Goal: Information Seeking & Learning: Learn about a topic

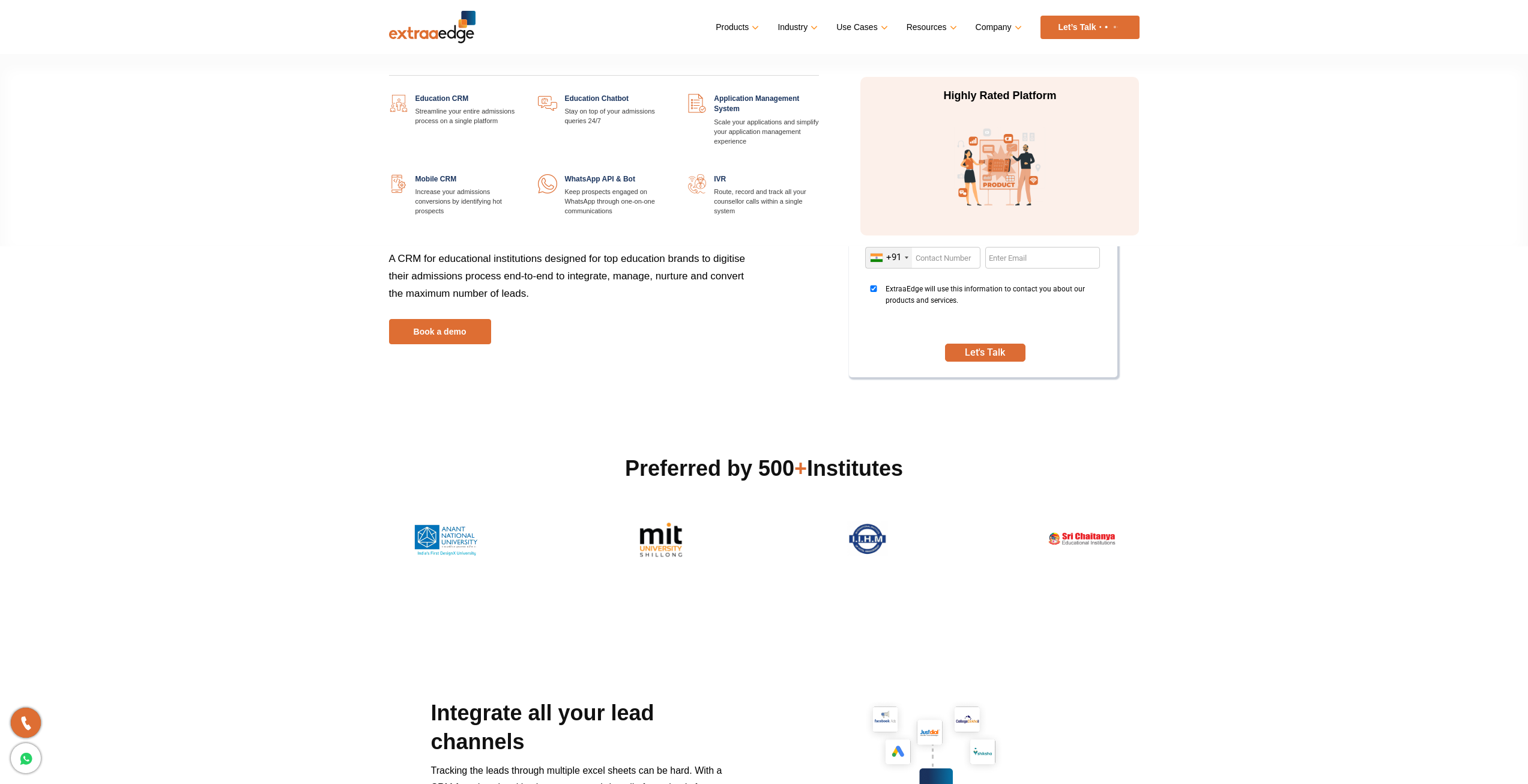
click at [520, 94] on link at bounding box center [520, 94] width 0 height 0
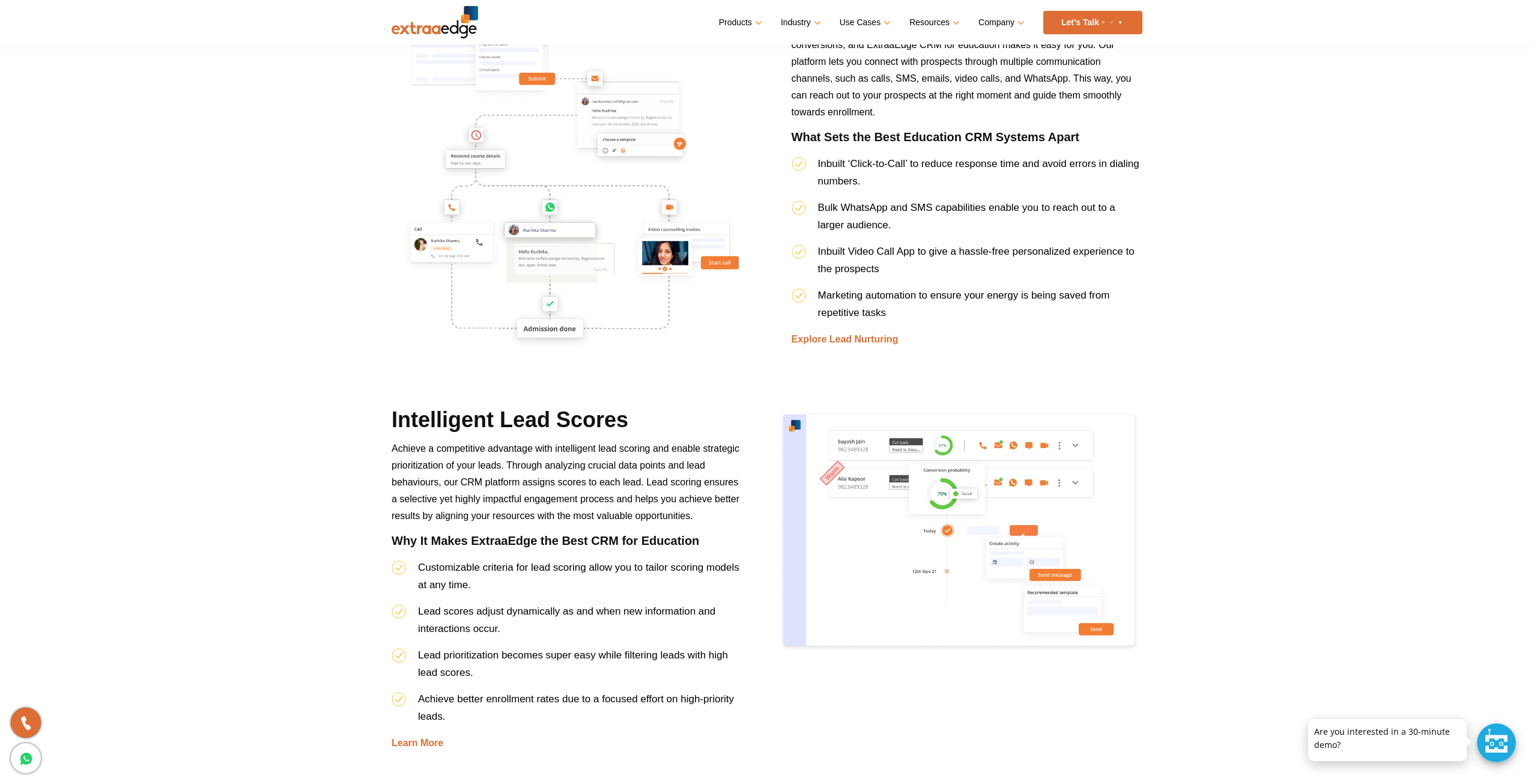
scroll to position [1682, 0]
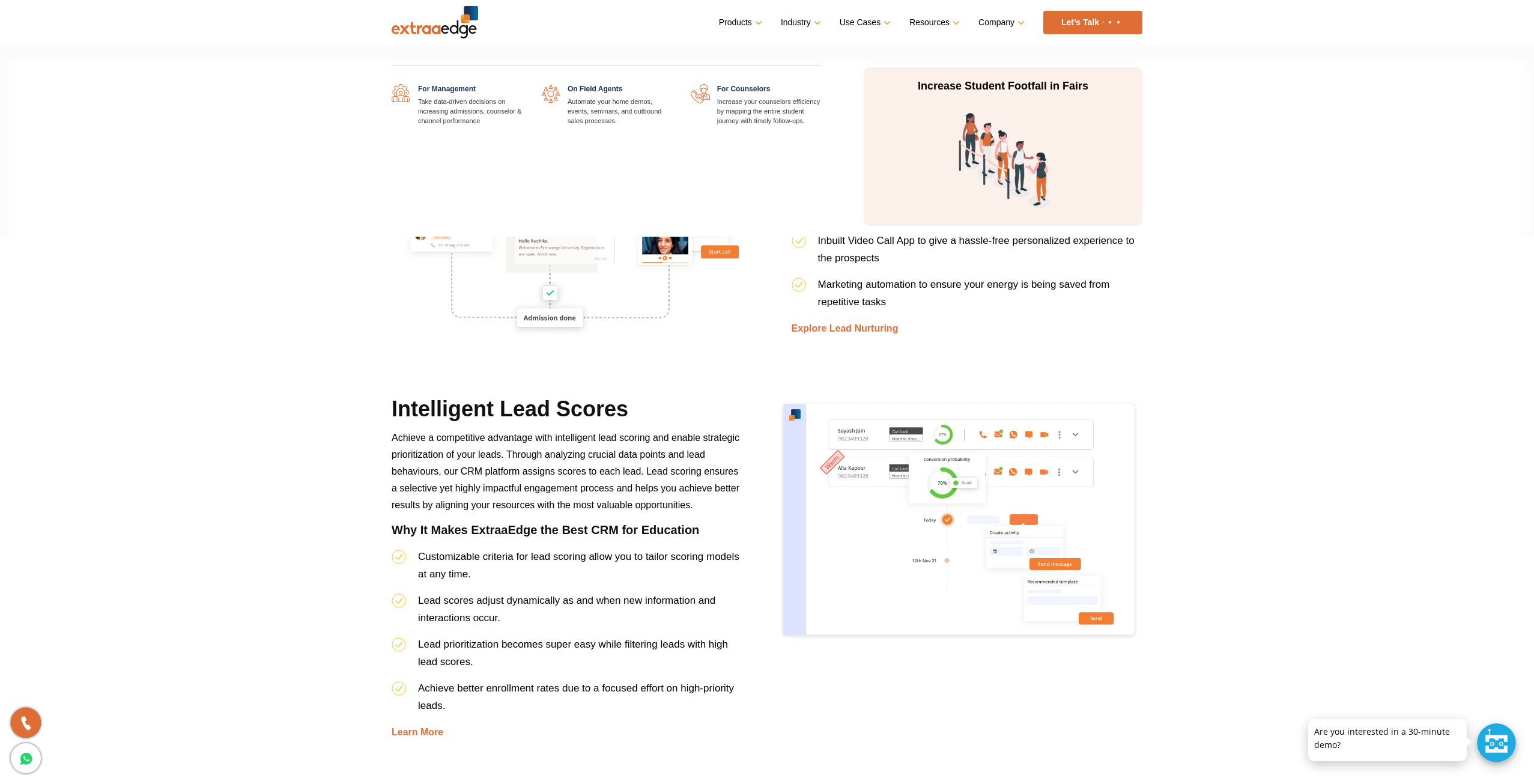
click at [577, 83] on div "For Management Take data-driven decisions on increasing admissions, counselor &…" at bounding box center [607, 141] width 449 height 167
click at [673, 84] on link at bounding box center [673, 84] width 0 height 0
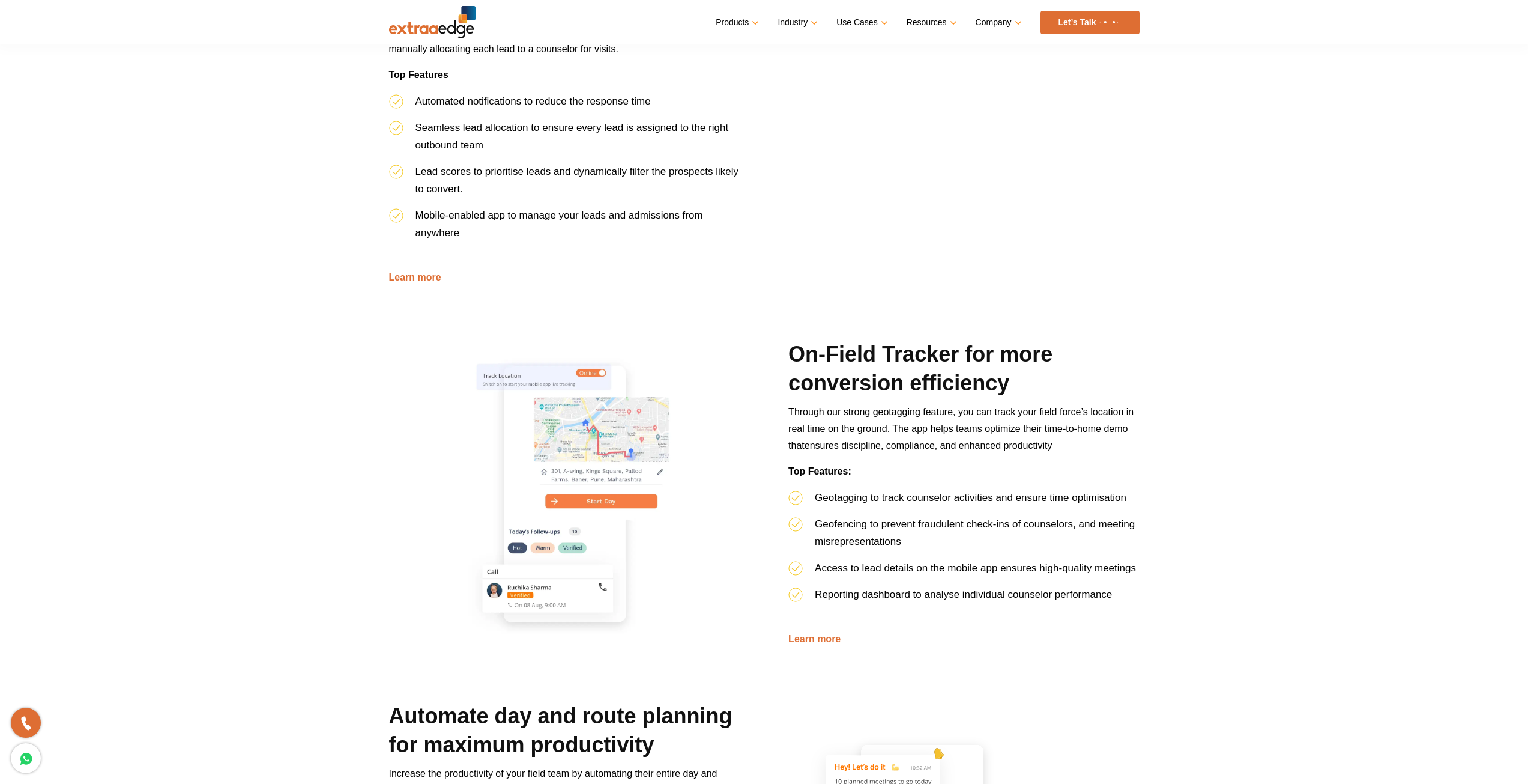
scroll to position [780, 0]
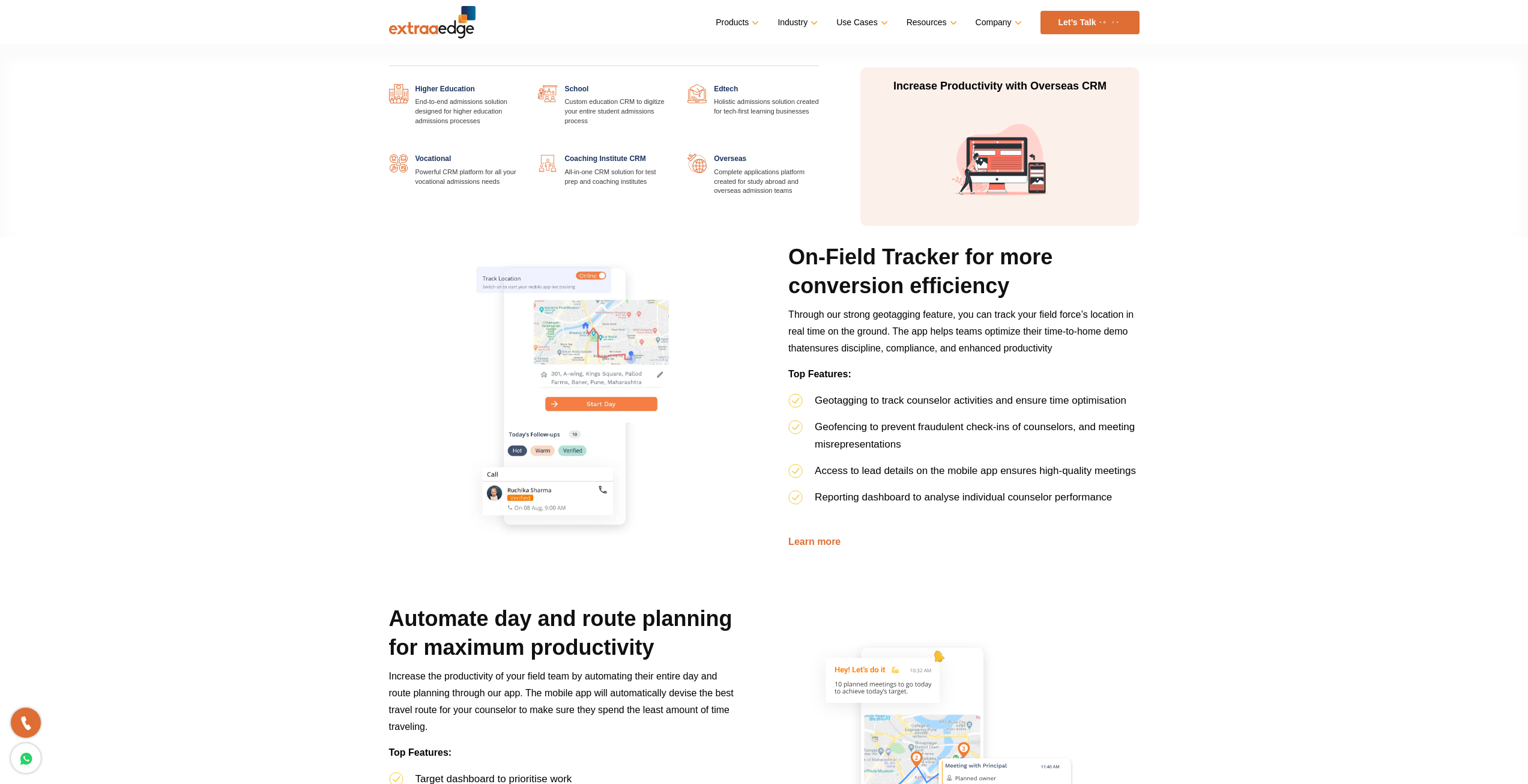
click at [819, 84] on link at bounding box center [819, 84] width 0 height 0
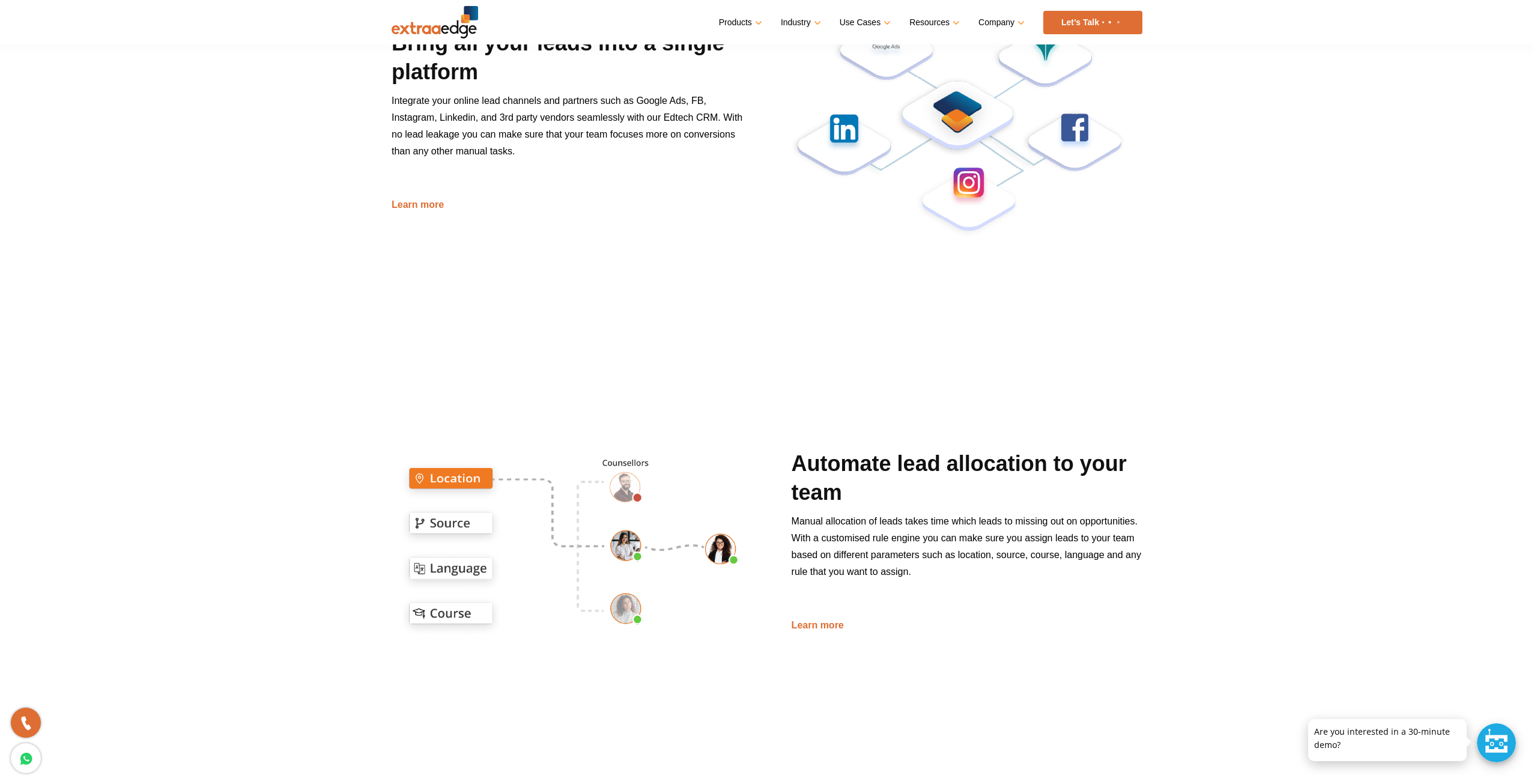
scroll to position [780, 0]
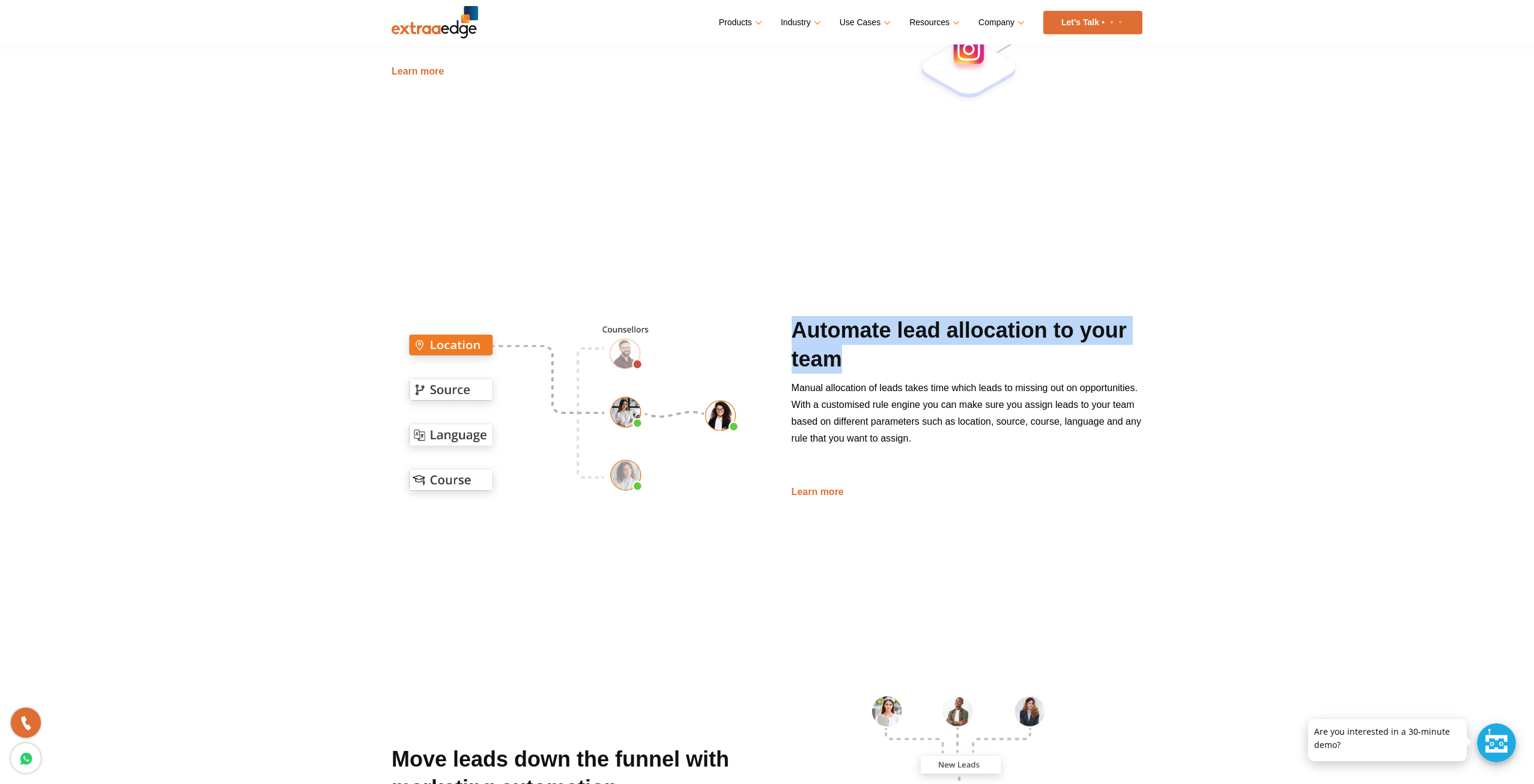
drag, startPoint x: 795, startPoint y: 320, endPoint x: 849, endPoint y: 359, distance: 66.6
click at [849, 359] on h2 "Automate lead allocation to your team" at bounding box center [967, 347] width 351 height 63
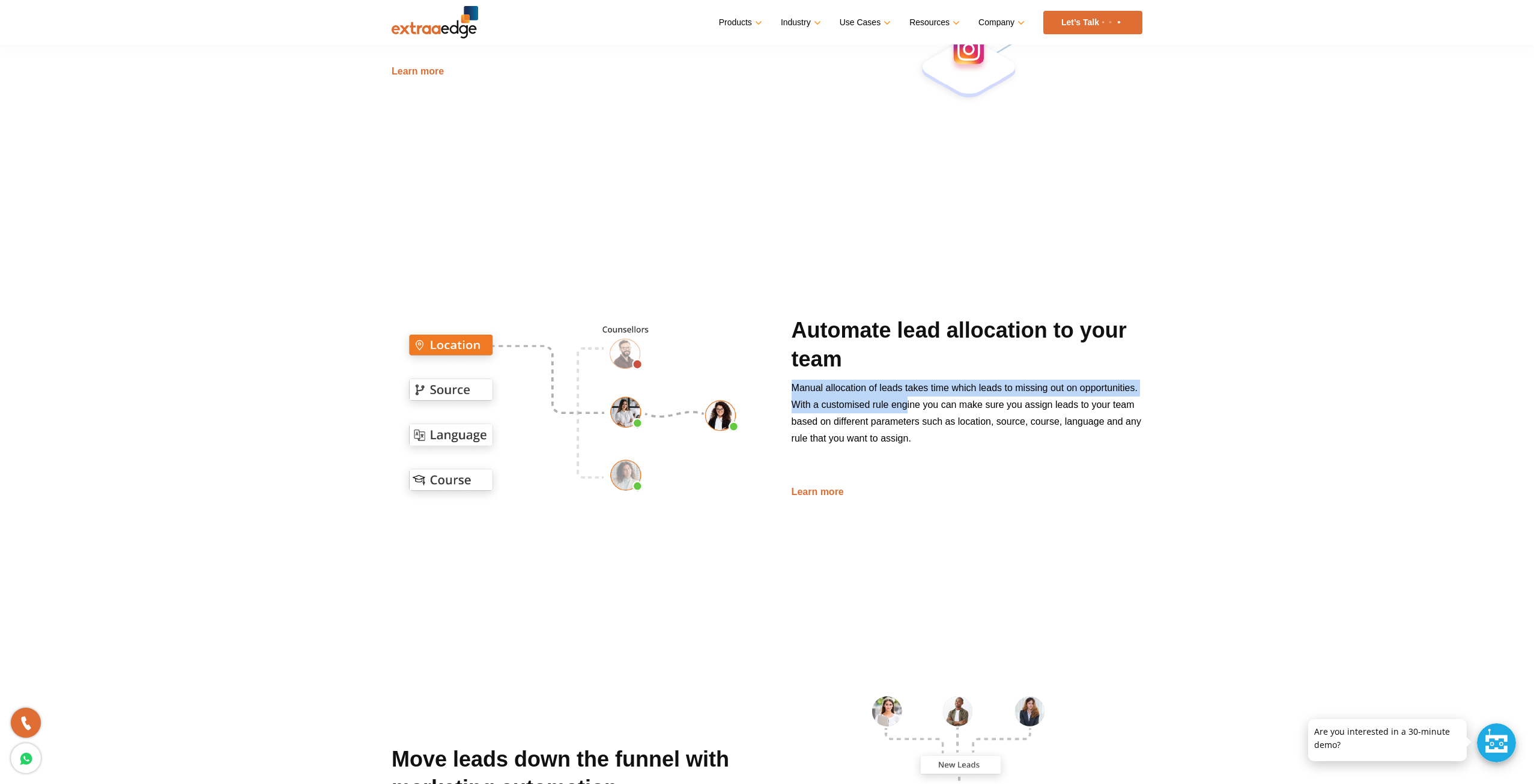
drag, startPoint x: 786, startPoint y: 389, endPoint x: 907, endPoint y: 408, distance: 122.5
click at [907, 408] on div "Automate lead allocation to your team Manual allocation of leads takes time whi…" at bounding box center [967, 408] width 369 height 184
click at [912, 468] on p at bounding box center [967, 469] width 351 height 9
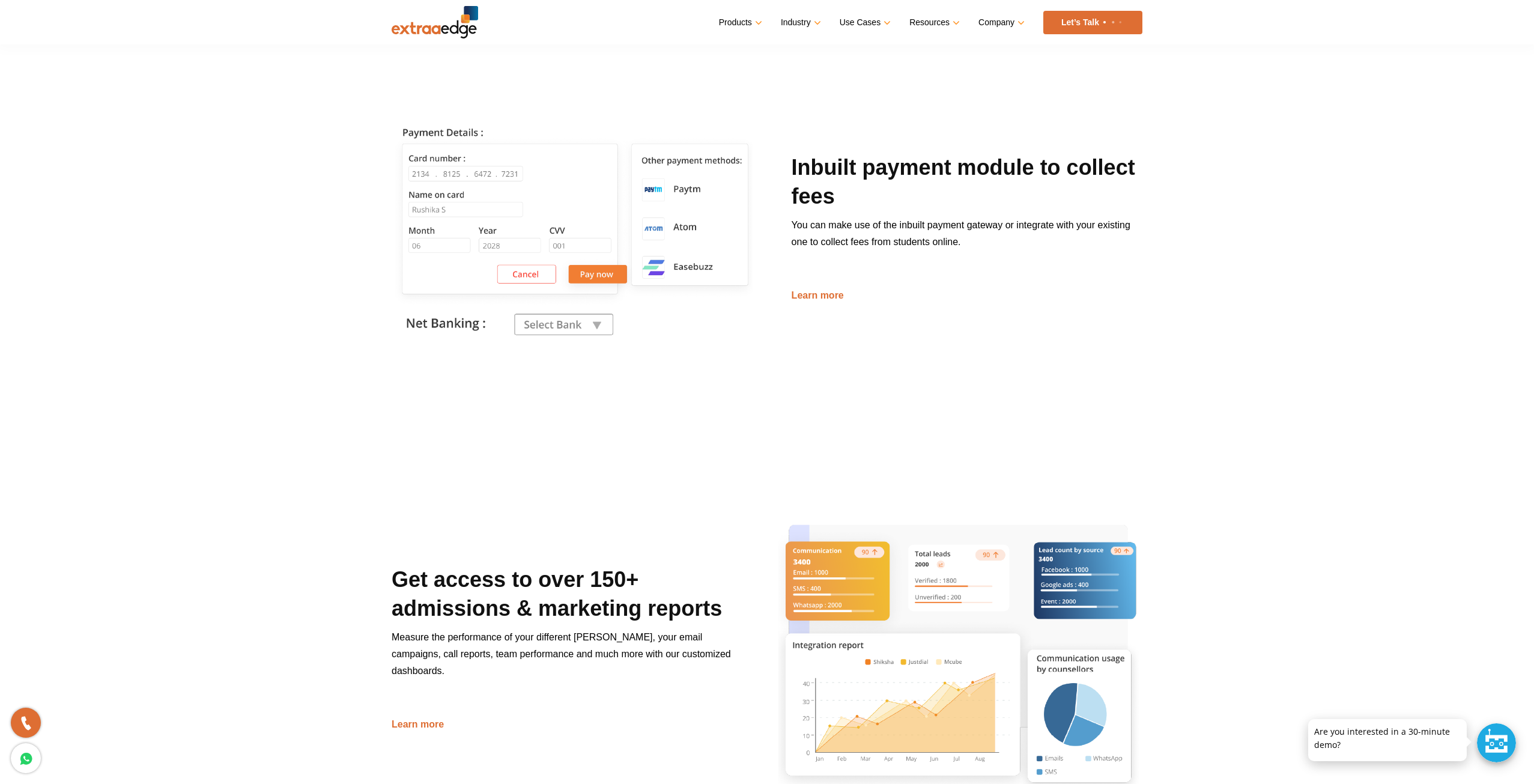
scroll to position [1801, 0]
click at [596, 326] on img at bounding box center [575, 228] width 367 height 367
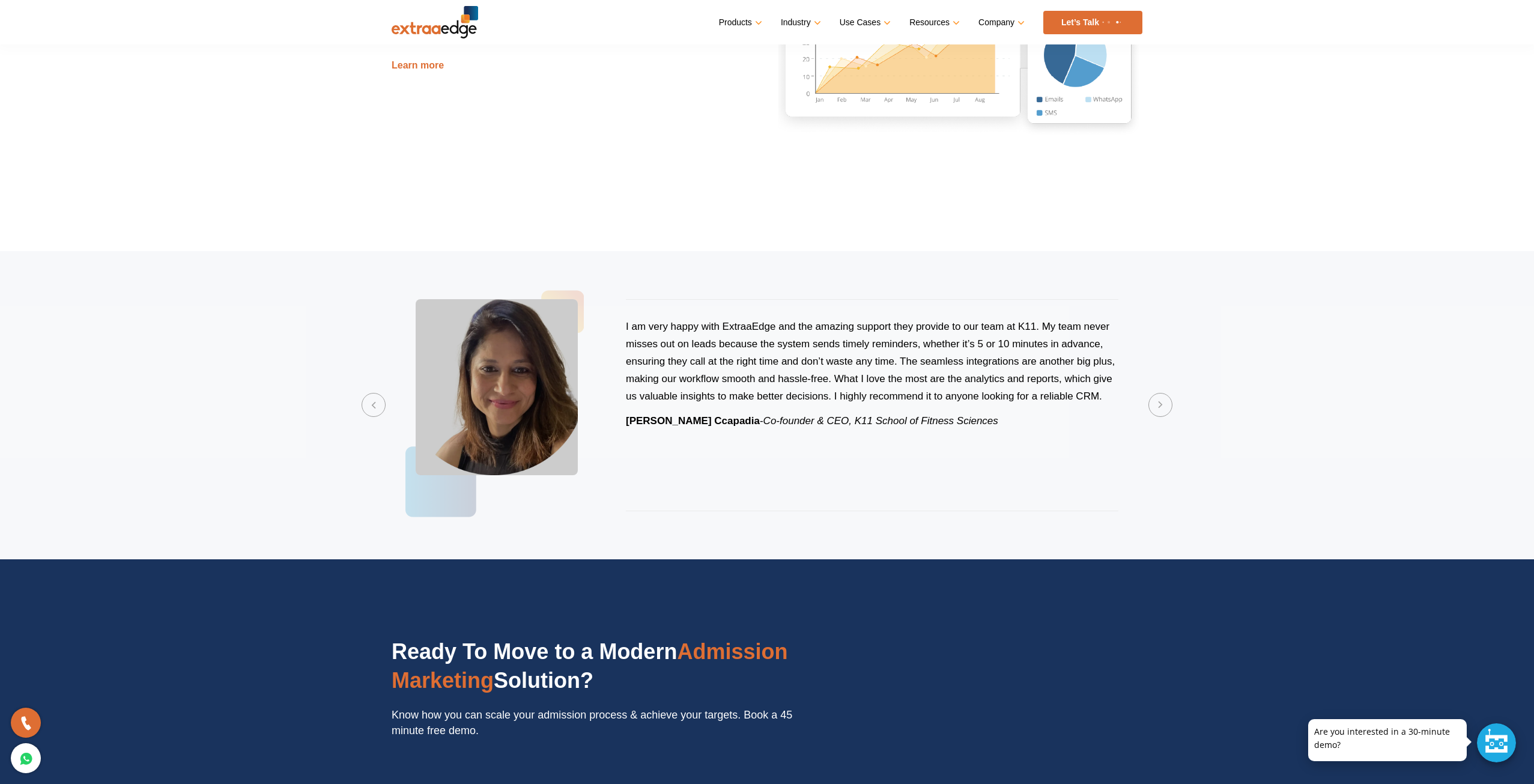
scroll to position [2462, 0]
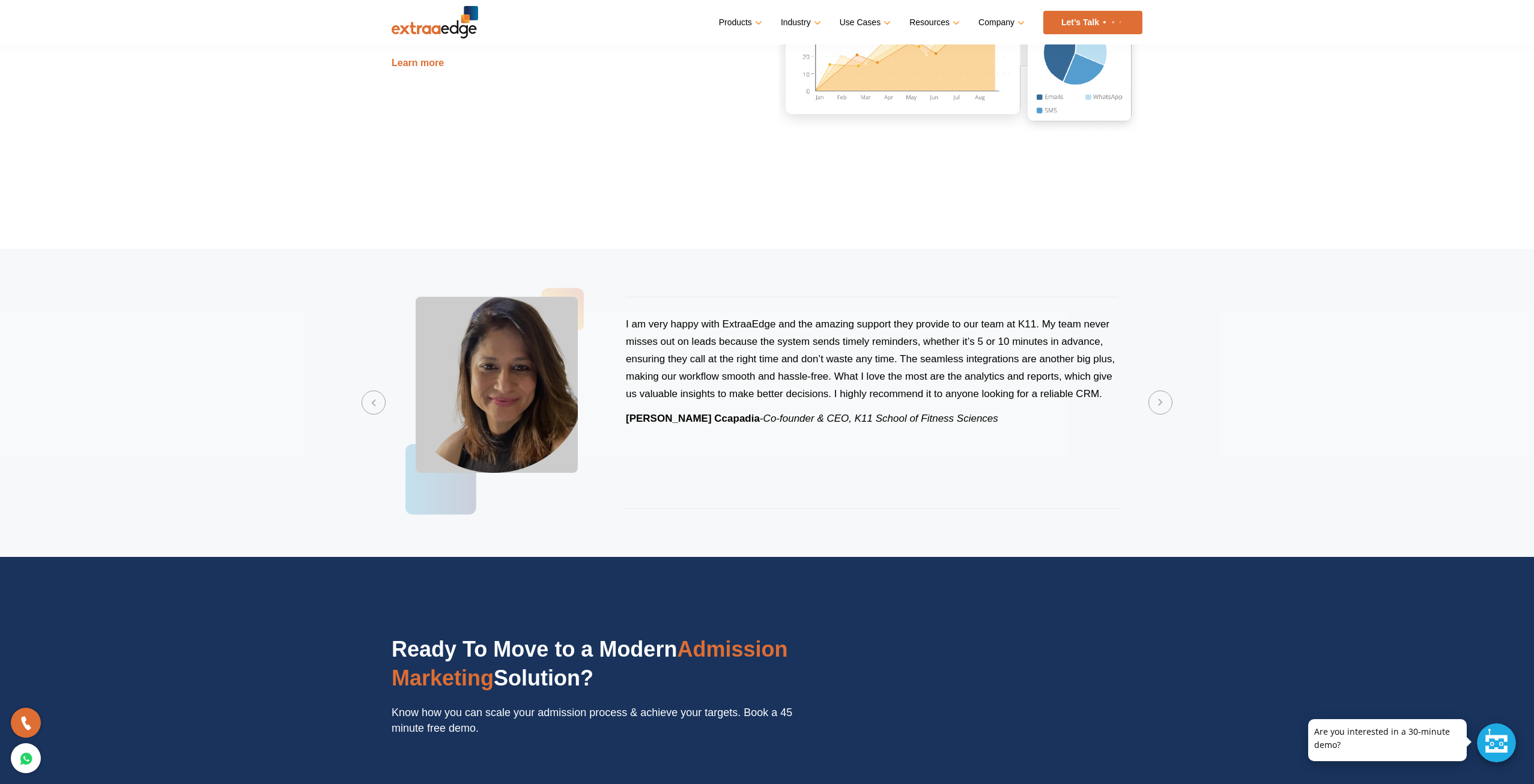
click at [1173, 385] on section "Previous Putting all the required tools on a single, user-friendly platform is …" at bounding box center [767, 402] width 1534 height 308
click at [1169, 398] on button "Next" at bounding box center [1160, 402] width 24 height 24
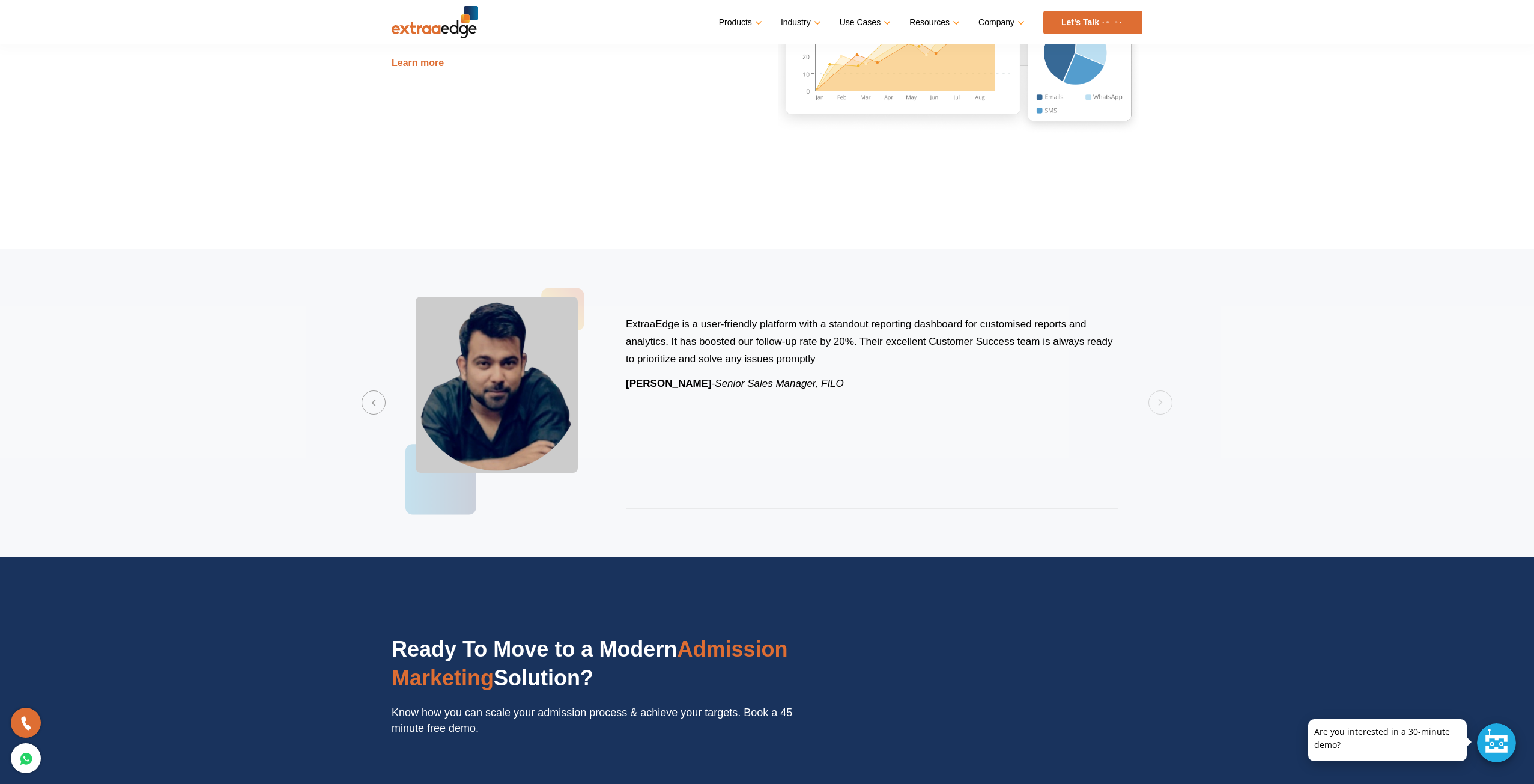
click at [1166, 400] on section "Previous Putting all the required tools on a single, user-friendly platform is …" at bounding box center [767, 402] width 1534 height 308
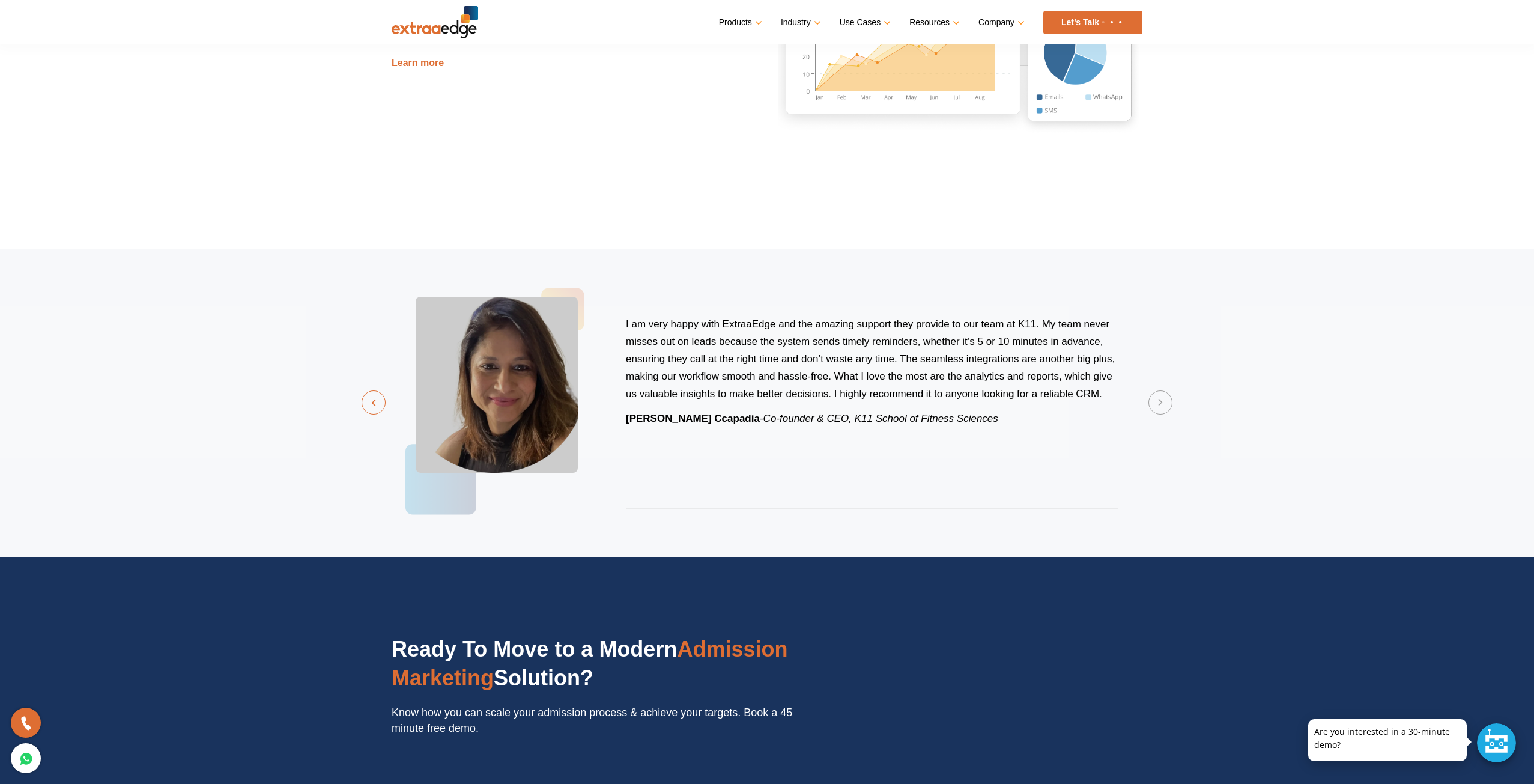
click at [375, 405] on button "Previous" at bounding box center [373, 402] width 24 height 24
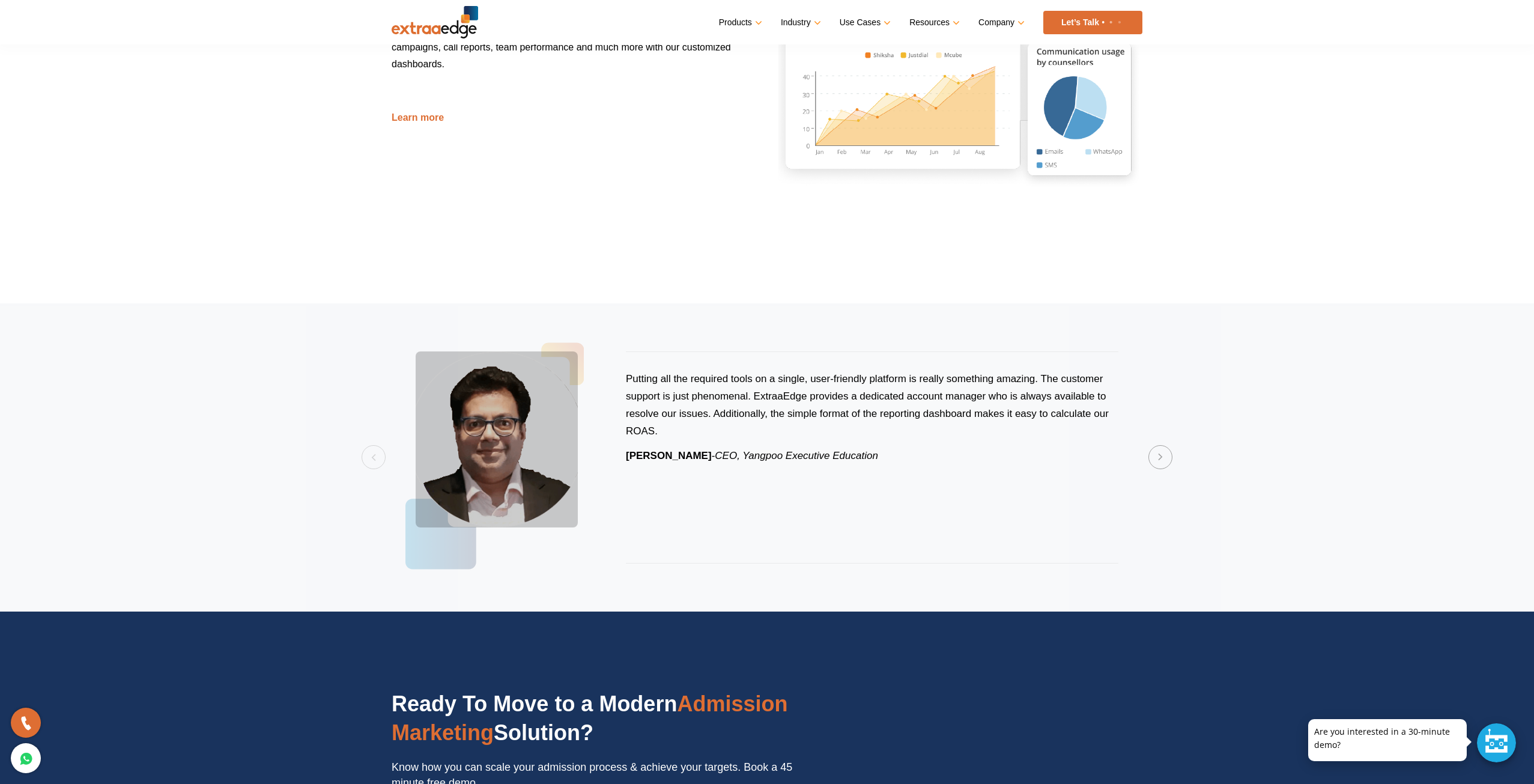
scroll to position [2402, 0]
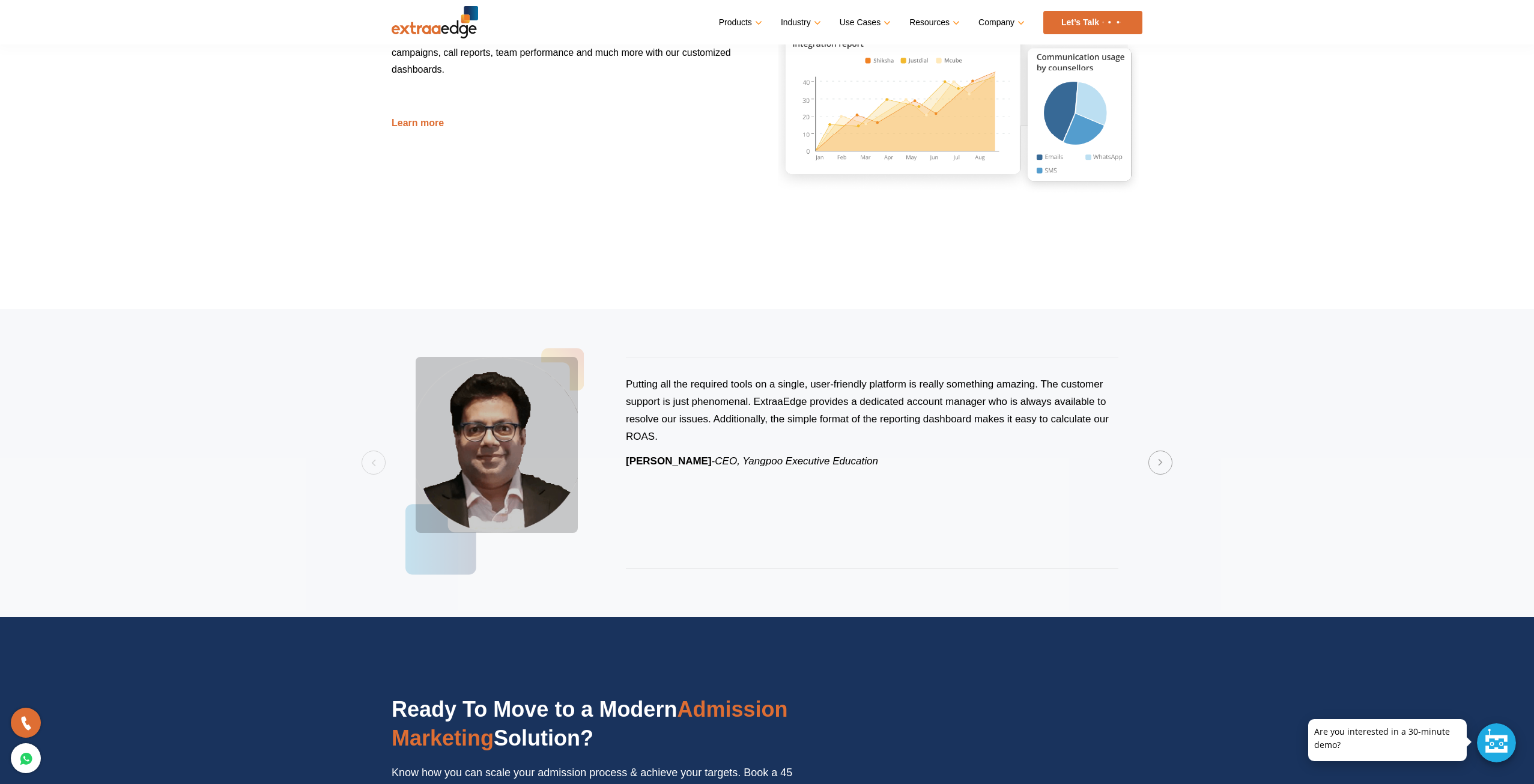
click at [379, 459] on section "Previous Putting all the required tools on a single, user-friendly platform is …" at bounding box center [767, 462] width 1534 height 308
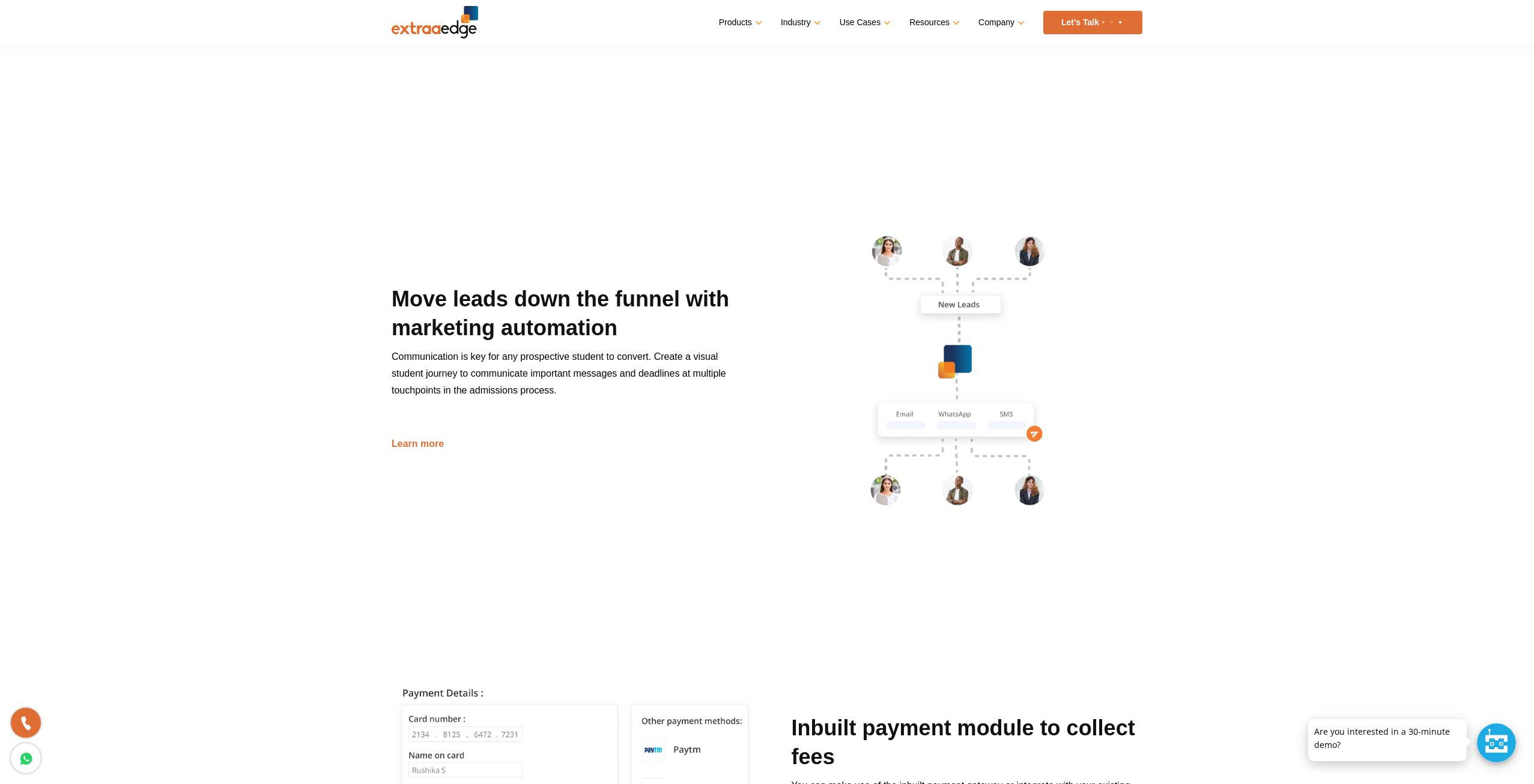
scroll to position [1141, 0]
